Goal: Task Accomplishment & Management: Complete application form

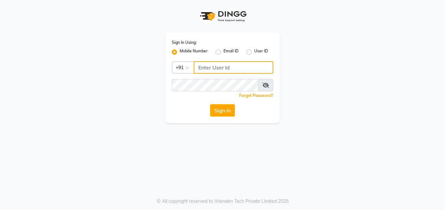
click at [245, 63] on input "Username" at bounding box center [234, 67] width 80 height 12
type input "8790153029"
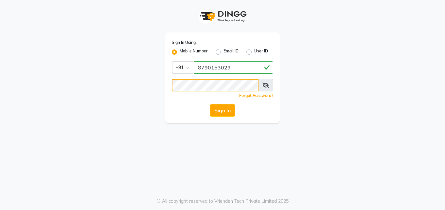
click at [210, 104] on button "Sign In" at bounding box center [222, 110] width 25 height 12
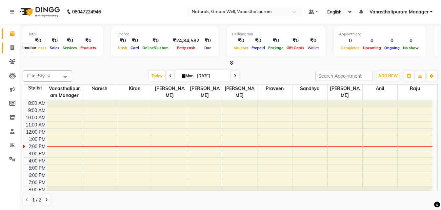
click at [12, 49] on icon at bounding box center [12, 47] width 4 height 5
select select "5859"
select select "service"
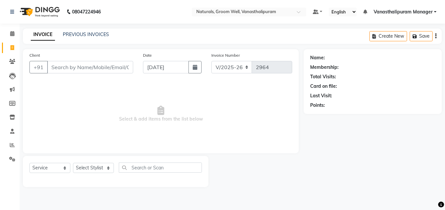
click at [63, 69] on input "Client" at bounding box center [90, 67] width 86 height 12
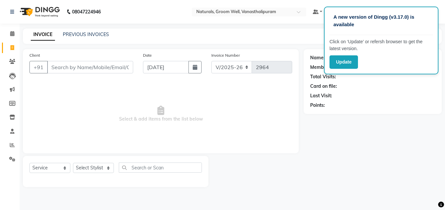
click at [63, 69] on input "Client" at bounding box center [90, 67] width 86 height 12
click at [354, 62] on button "Update" at bounding box center [344, 61] width 28 height 13
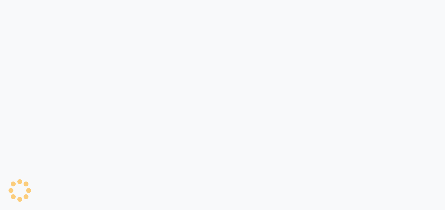
select select "5859"
select select "service"
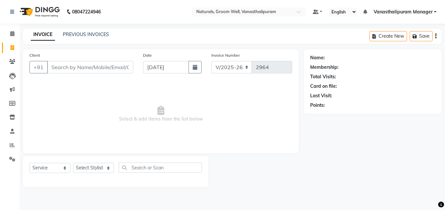
click at [92, 66] on input "Client" at bounding box center [90, 67] width 86 height 12
type input "9989491802"
click at [121, 68] on span "Add Client" at bounding box center [117, 67] width 26 height 7
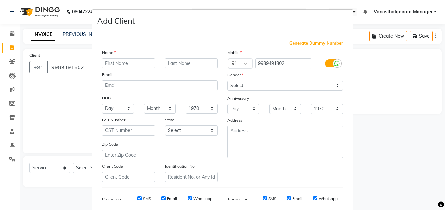
click at [122, 60] on input "text" at bounding box center [128, 63] width 53 height 10
type input "ramya"
click at [240, 87] on select "Select [DEMOGRAPHIC_DATA] [DEMOGRAPHIC_DATA] Other Prefer Not To Say" at bounding box center [286, 86] width 116 height 10
select select "[DEMOGRAPHIC_DATA]"
click at [228, 81] on select "Select [DEMOGRAPHIC_DATA] [DEMOGRAPHIC_DATA] Other Prefer Not To Say" at bounding box center [286, 86] width 116 height 10
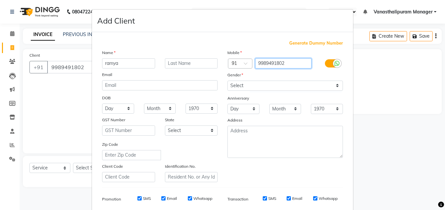
click at [283, 64] on input "9989491802" at bounding box center [283, 63] width 57 height 10
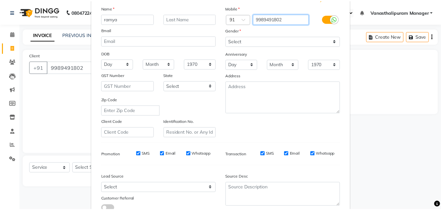
scroll to position [92, 0]
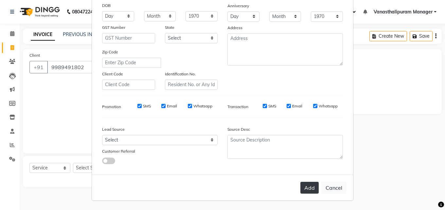
click at [306, 190] on button "Add" at bounding box center [310, 188] width 18 height 12
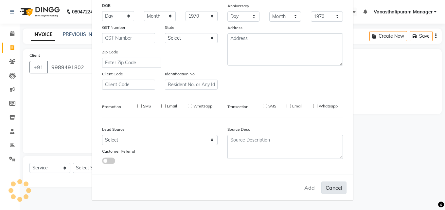
select select
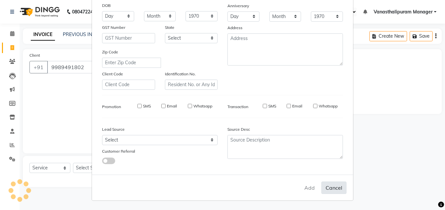
select select
checkbox input "false"
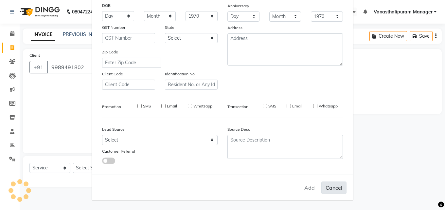
checkbox input "false"
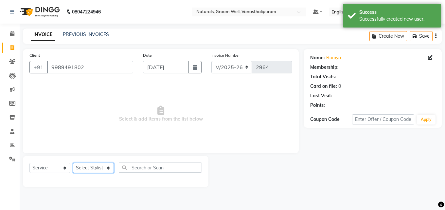
click at [94, 167] on select "Select Stylist [PERSON_NAME] kiran [PERSON_NAME] [PERSON_NAME] [PERSON_NAME] [P…" at bounding box center [93, 168] width 41 height 10
select select "45645"
click at [73, 163] on select "Select Stylist [PERSON_NAME] kiran [PERSON_NAME] [PERSON_NAME] [PERSON_NAME] [P…" at bounding box center [93, 168] width 41 height 10
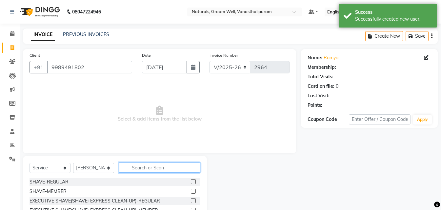
click at [135, 170] on input "text" at bounding box center [159, 167] width 81 height 10
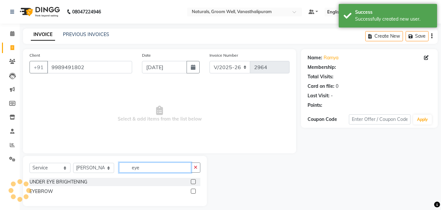
type input "eye"
click at [192, 192] on label at bounding box center [193, 191] width 5 height 5
click at [192, 192] on input "checkbox" at bounding box center [193, 191] width 4 height 4
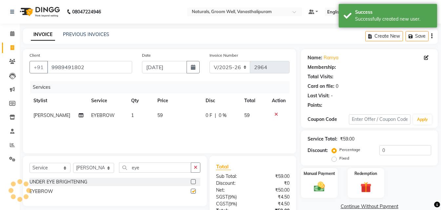
checkbox input "false"
click at [174, 118] on td "59" at bounding box center [177, 115] width 48 height 15
select select "45645"
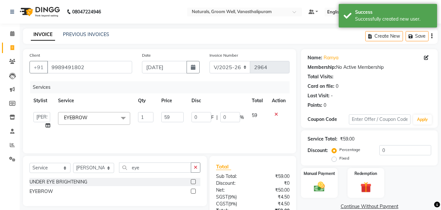
click at [174, 118] on input "59" at bounding box center [172, 117] width 22 height 10
type input "5"
type input "71"
click at [167, 23] on nav "08047224946 Select Location × Naturals, Groom Well, Vanasthalipuram Default Pan…" at bounding box center [220, 12] width 441 height 24
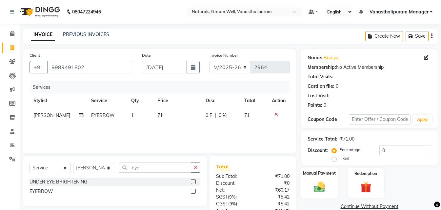
click at [325, 176] on label "Manual Payment" at bounding box center [319, 173] width 33 height 6
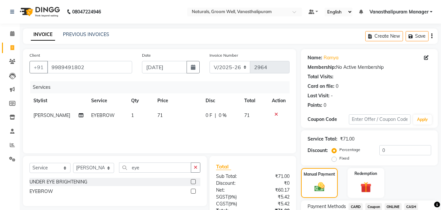
click at [397, 204] on span "ONLINE" at bounding box center [392, 207] width 17 height 8
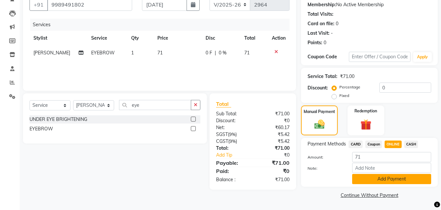
click at [403, 178] on button "Add Payment" at bounding box center [391, 179] width 79 height 10
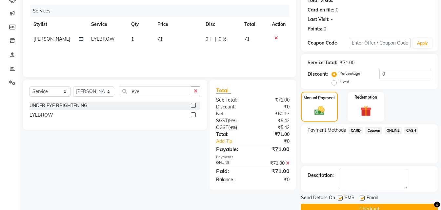
scroll to position [90, 0]
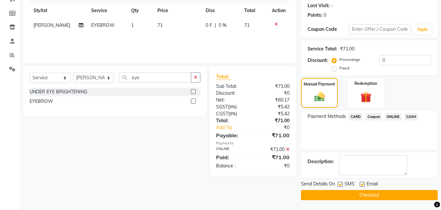
click at [387, 191] on button "Checkout" at bounding box center [369, 195] width 137 height 10
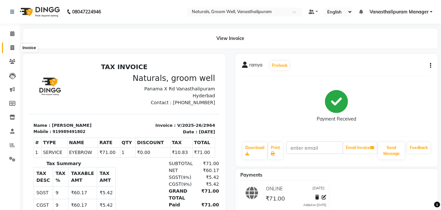
click at [14, 48] on span at bounding box center [12, 48] width 11 height 8
select select "service"
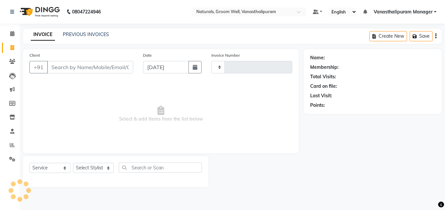
type input "2965"
select select "5859"
click at [89, 168] on select "Select Stylist" at bounding box center [93, 168] width 41 height 10
select select "88019"
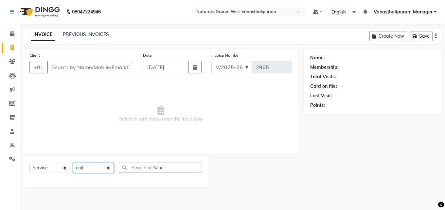
click at [73, 163] on select "Select Stylist [PERSON_NAME] kiran [PERSON_NAME] [PERSON_NAME] [PERSON_NAME] [P…" at bounding box center [93, 168] width 41 height 10
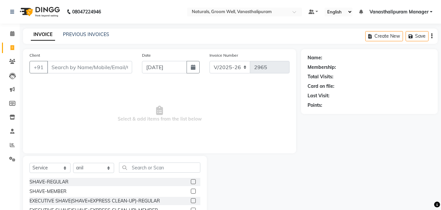
click at [174, 161] on div "Select Service Product Membership Package Voucher Prepaid Gift Card Select Styl…" at bounding box center [115, 204] width 184 height 97
click at [174, 171] on input "text" at bounding box center [159, 167] width 81 height 10
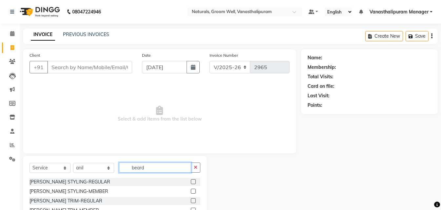
type input "beard"
click at [191, 202] on label at bounding box center [193, 200] width 5 height 5
click at [191, 202] on input "checkbox" at bounding box center [193, 201] width 4 height 4
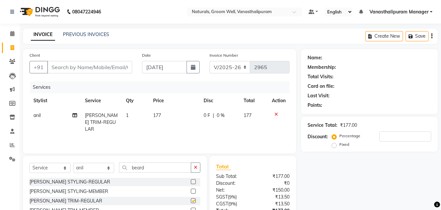
checkbox input "false"
click at [104, 67] on input "Client" at bounding box center [89, 67] width 85 height 12
type input "9"
type input "0"
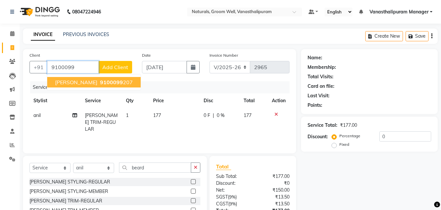
click at [99, 79] on ngb-highlight "9100099 207" at bounding box center [116, 82] width 34 height 7
type input "9100099207"
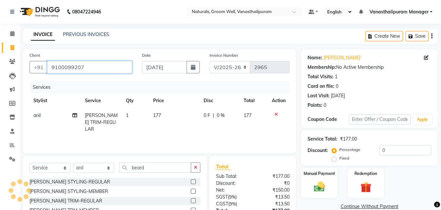
click at [87, 68] on input "9100099207" at bounding box center [89, 67] width 85 height 12
drag, startPoint x: 321, startPoint y: 189, endPoint x: 352, endPoint y: 181, distance: 32.1
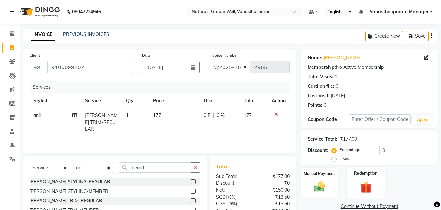
click at [321, 188] on img at bounding box center [319, 186] width 18 height 12
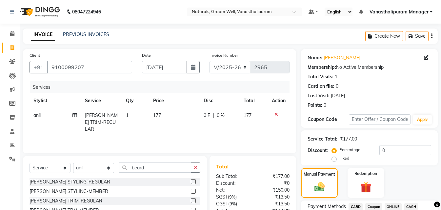
click at [394, 203] on span "ONLINE" at bounding box center [392, 207] width 17 height 8
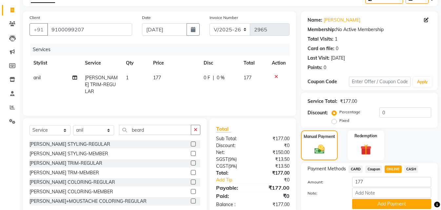
scroll to position [63, 0]
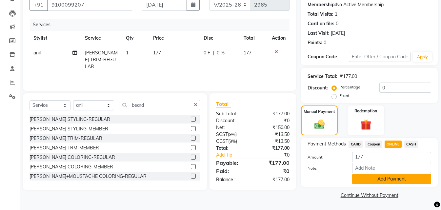
click at [406, 175] on button "Add Payment" at bounding box center [391, 179] width 79 height 10
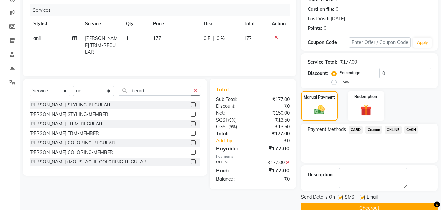
scroll to position [90, 0]
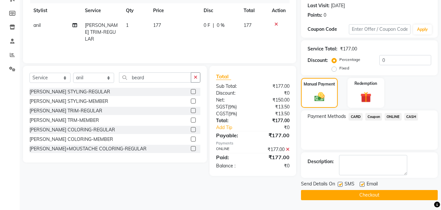
click at [384, 193] on button "Checkout" at bounding box center [369, 195] width 137 height 10
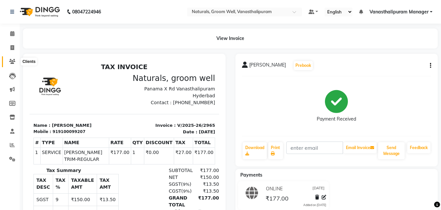
click at [9, 59] on span at bounding box center [12, 62] width 11 height 8
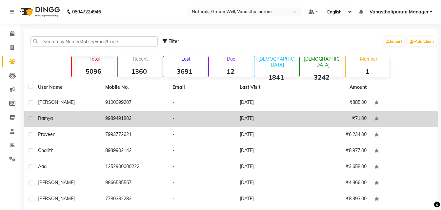
click at [76, 123] on td "ramya" at bounding box center [67, 119] width 67 height 16
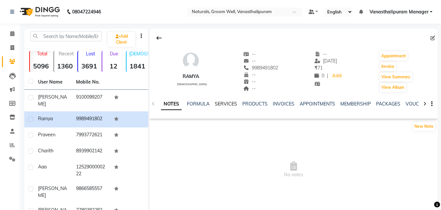
click at [229, 103] on link "SERVICES" at bounding box center [226, 104] width 22 height 6
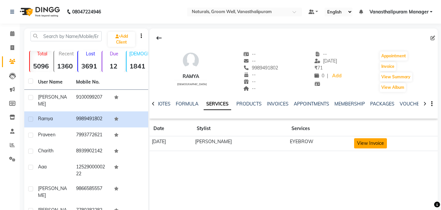
click at [360, 143] on button "View Invoice" at bounding box center [370, 143] width 33 height 10
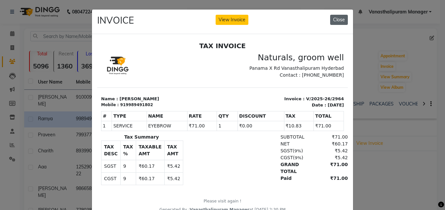
click at [338, 17] on button "Close" at bounding box center [339, 20] width 18 height 10
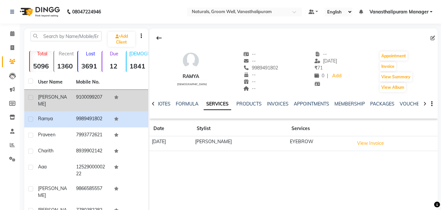
click at [66, 95] on div "[PERSON_NAME]" at bounding box center [53, 101] width 30 height 14
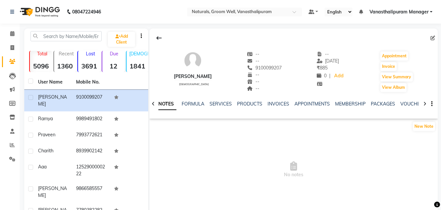
click at [208, 102] on ul "NOTES FORMULA SERVICES PRODUCTS INVOICES APPOINTMENTS MEMBERSHIP PACKAGES VOUCH…" at bounding box center [364, 104] width 416 height 7
click at [210, 101] on link "SERVICES" at bounding box center [220, 104] width 22 height 6
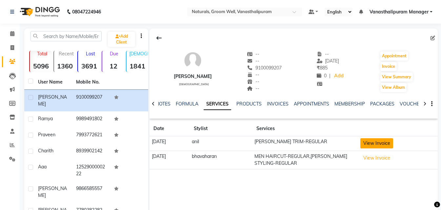
click at [381, 146] on button "View Invoice" at bounding box center [376, 143] width 33 height 10
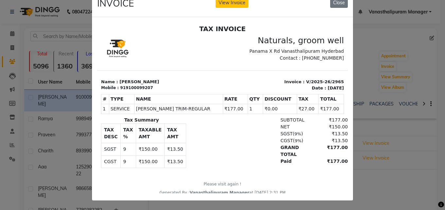
scroll to position [22, 0]
